Goal: Transaction & Acquisition: Obtain resource

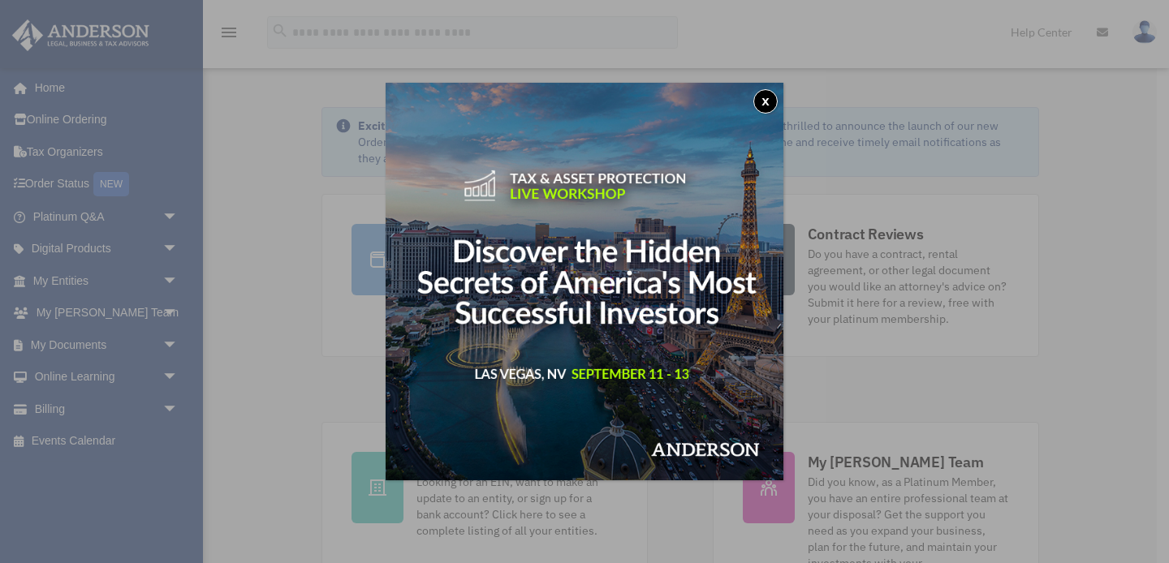
click at [766, 100] on button "x" at bounding box center [765, 101] width 24 height 24
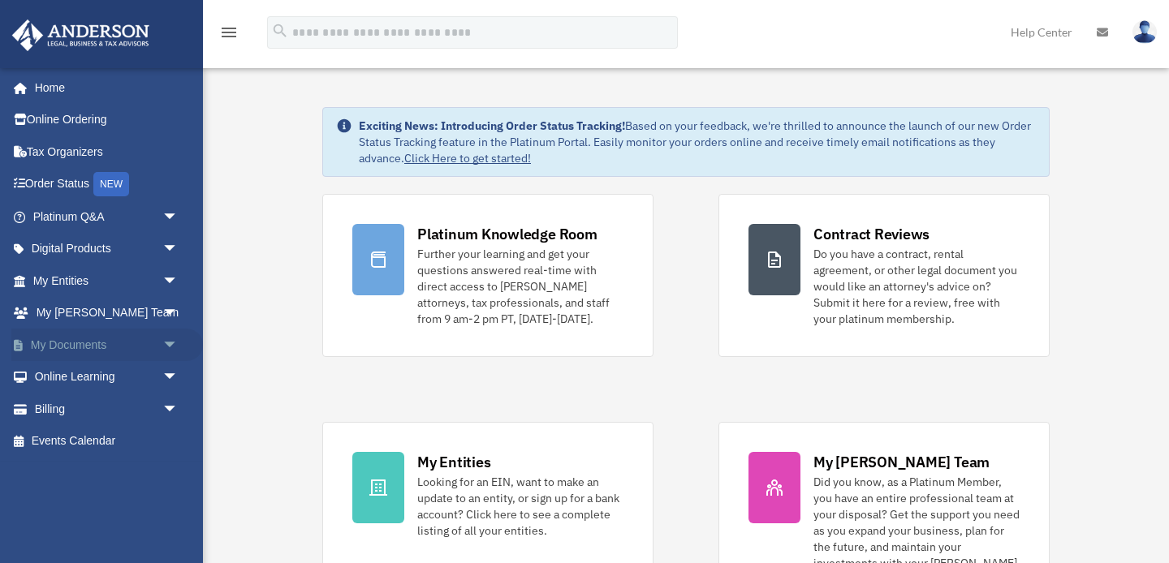
click at [80, 344] on link "My Documents arrow_drop_down" at bounding box center [107, 345] width 192 height 32
click at [172, 341] on span "arrow_drop_down" at bounding box center [178, 345] width 32 height 33
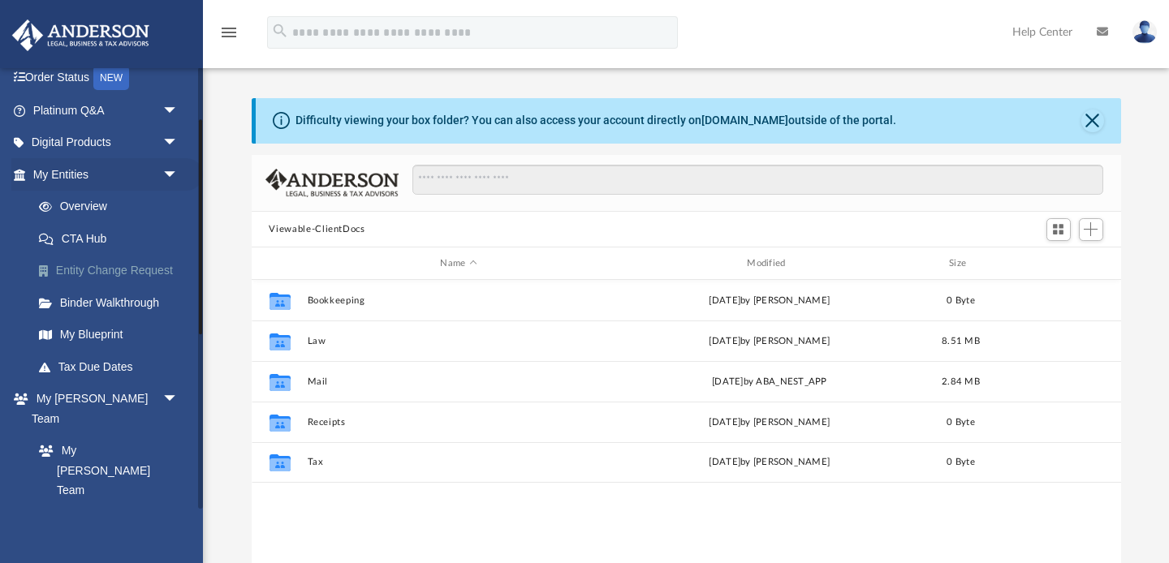
scroll to position [109, 0]
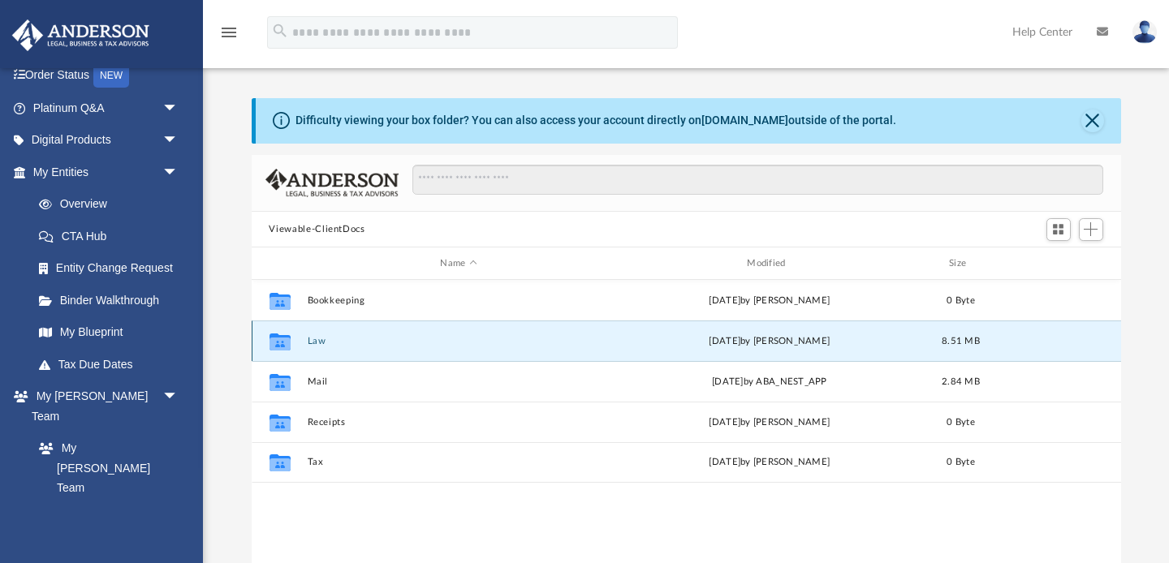
click at [316, 342] on button "Law" at bounding box center [459, 341] width 304 height 11
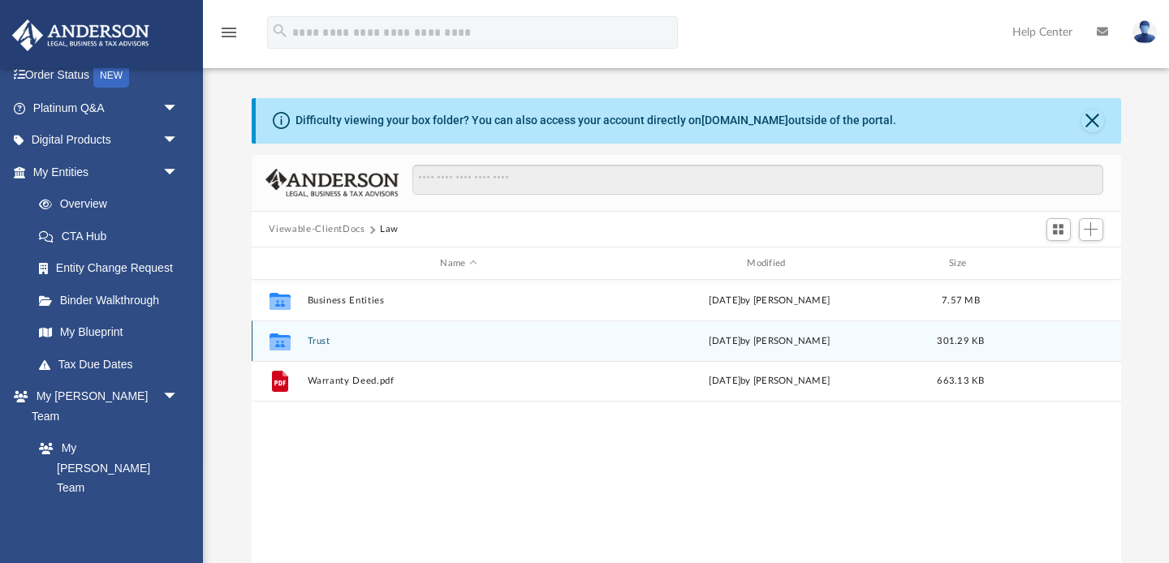
click at [321, 338] on button "Trust" at bounding box center [459, 341] width 304 height 11
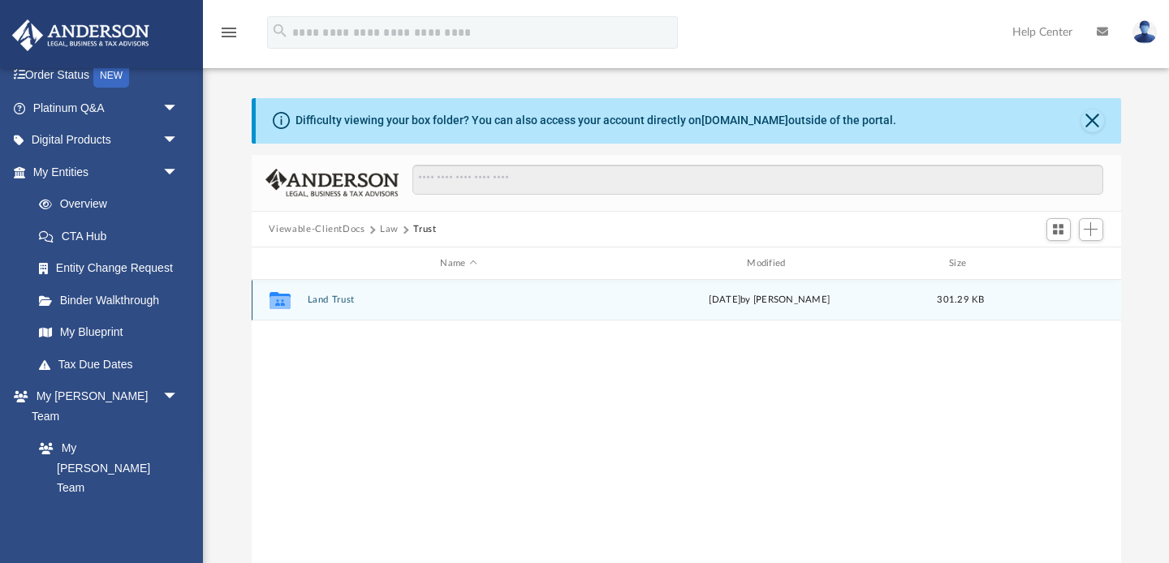
click at [329, 304] on button "Land Trust" at bounding box center [459, 300] width 304 height 11
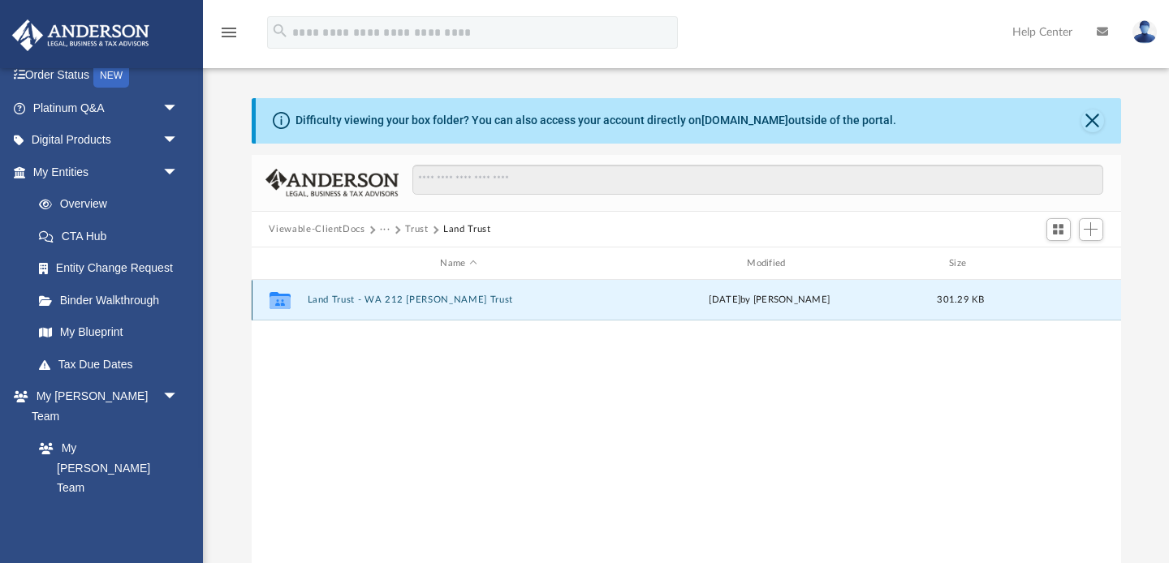
click at [368, 300] on button "Land Trust - WA 212 Jackson Trust" at bounding box center [459, 300] width 304 height 11
click at [390, 301] on button "WA 212 Jackson Trust.pdf" at bounding box center [459, 300] width 304 height 11
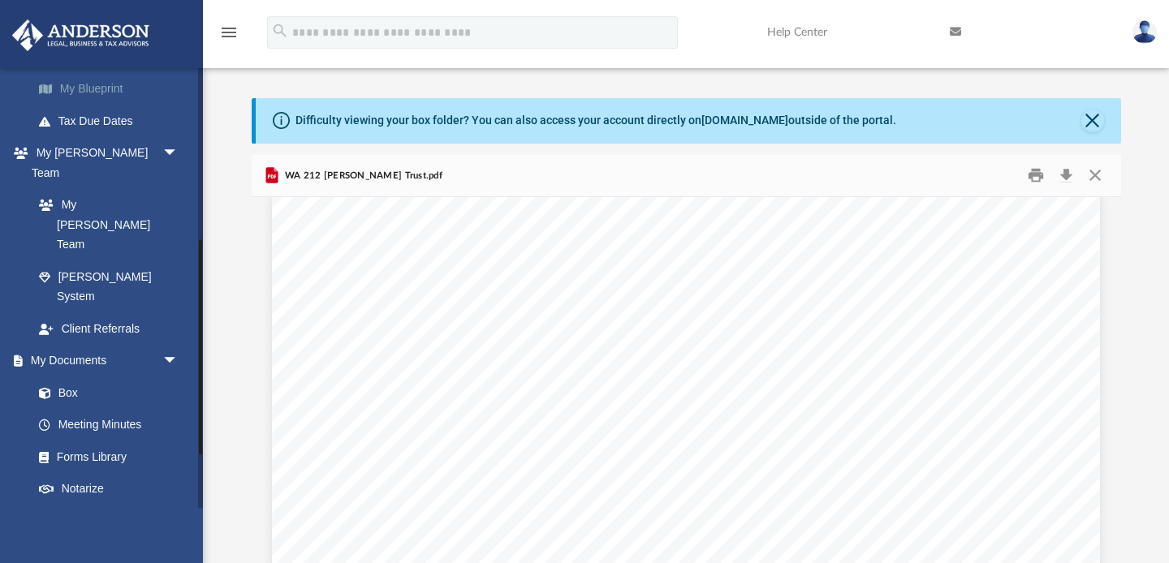
scroll to position [354, 0]
click at [74, 375] on link "Box" at bounding box center [113, 391] width 180 height 32
click at [84, 471] on link "Notarize" at bounding box center [113, 487] width 180 height 32
